Goal: Task Accomplishment & Management: Use online tool/utility

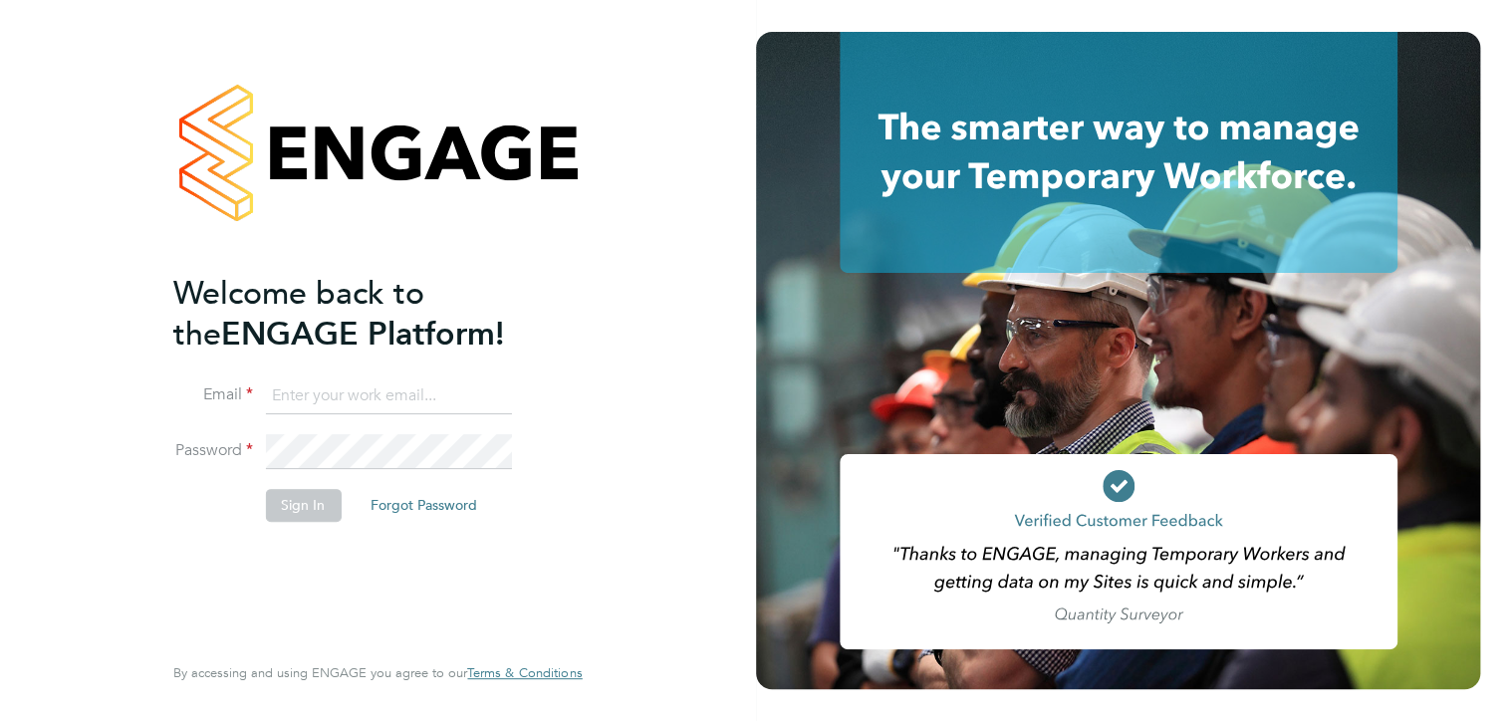
type input "[EMAIL_ADDRESS][DOMAIN_NAME]"
click at [271, 511] on button "Sign In" at bounding box center [303, 505] width 76 height 32
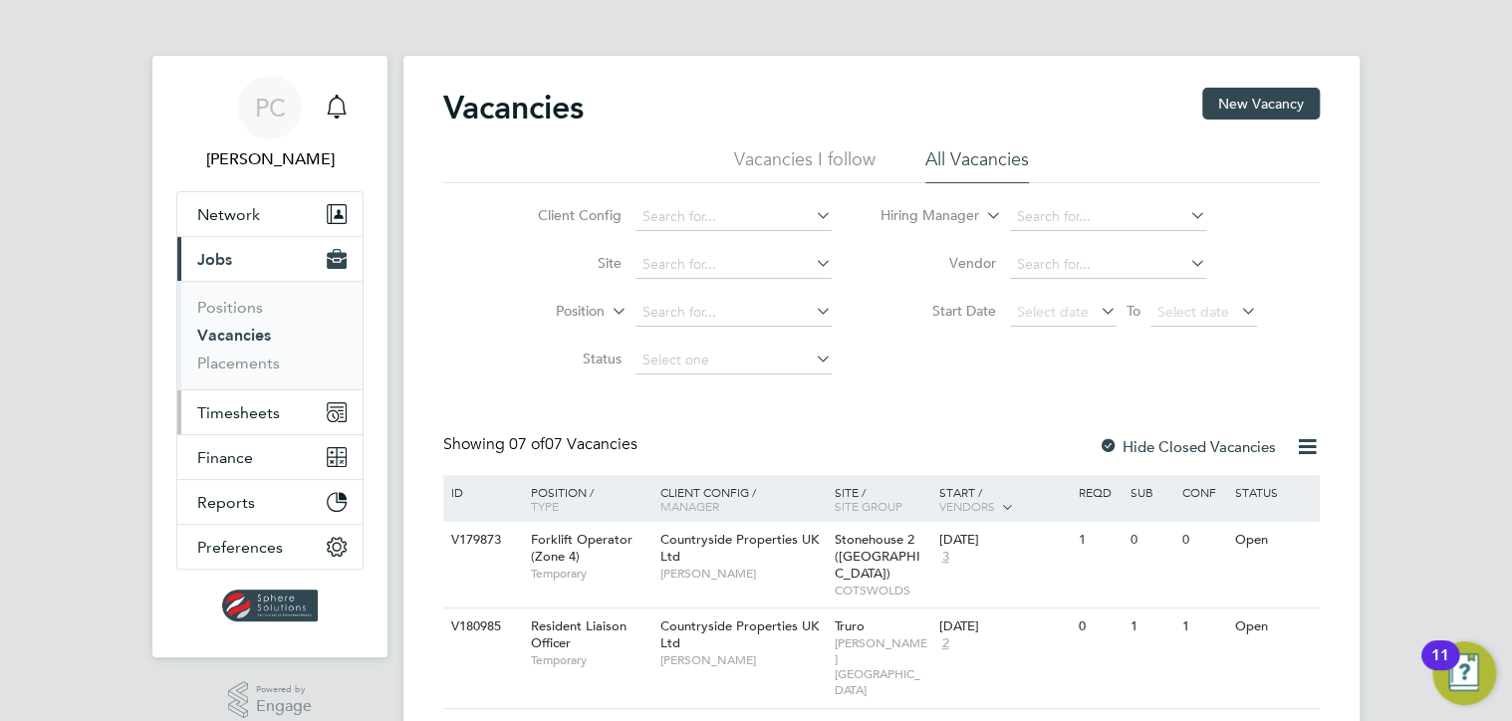
click at [276, 416] on span "Timesheets" at bounding box center [238, 412] width 83 height 19
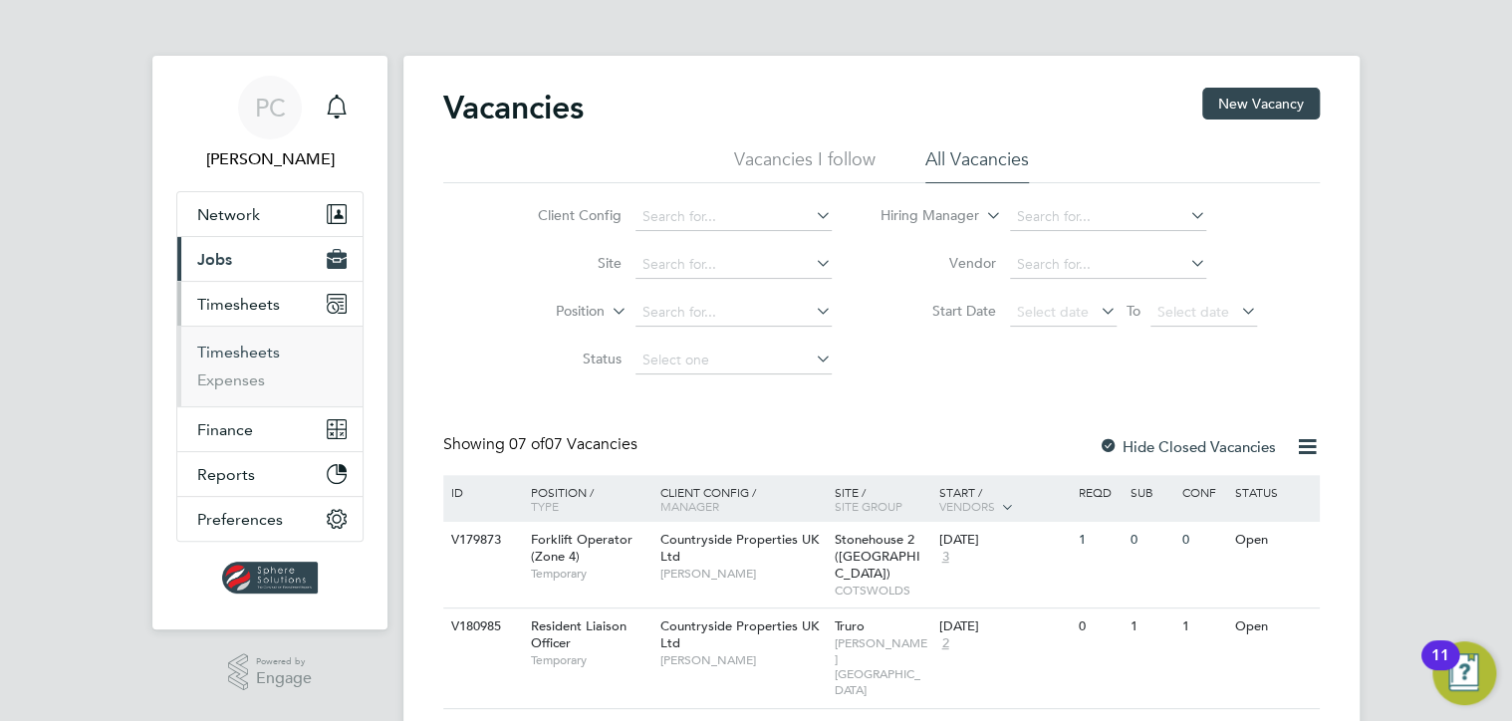
click at [270, 355] on link "Timesheets" at bounding box center [238, 352] width 83 height 19
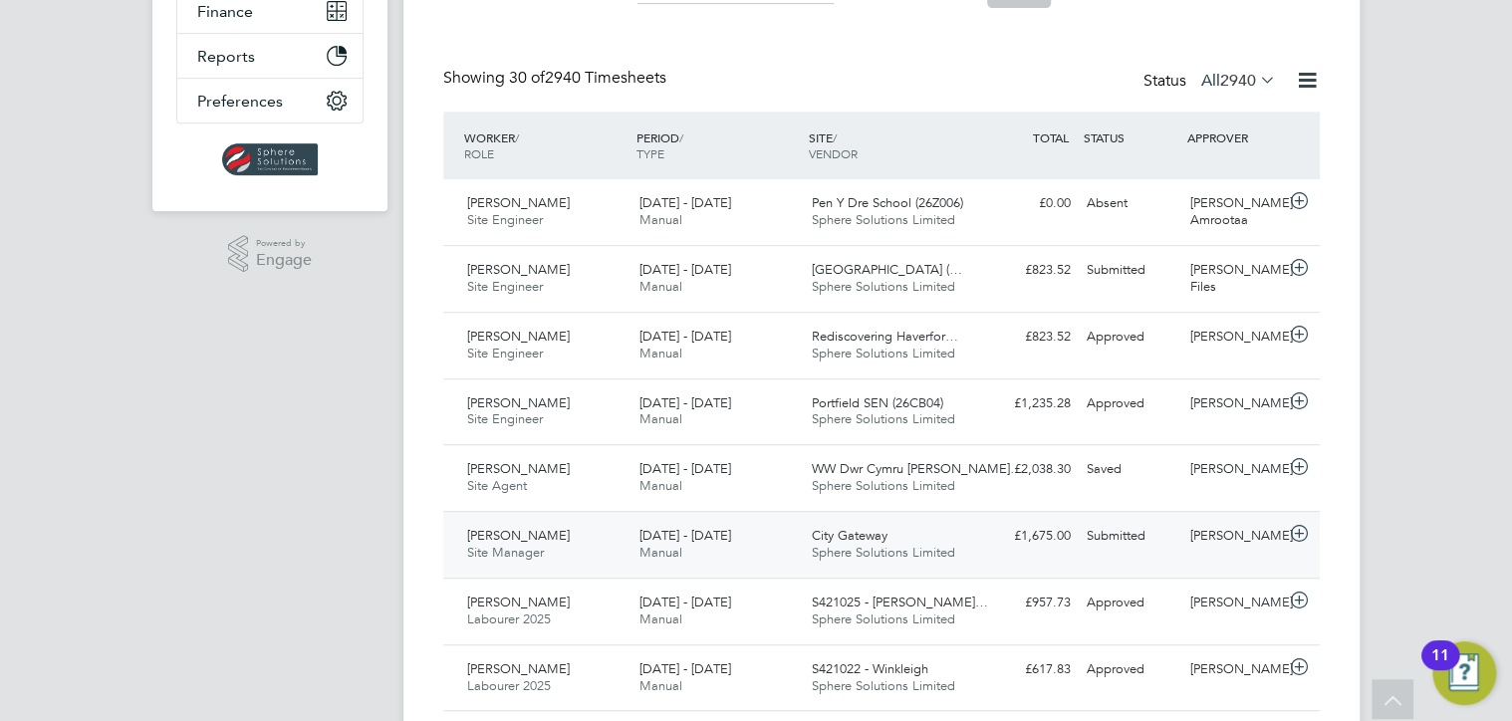
click at [912, 546] on span "Sphere Solutions Limited" at bounding box center [883, 552] width 143 height 17
